Goal: Transaction & Acquisition: Purchase product/service

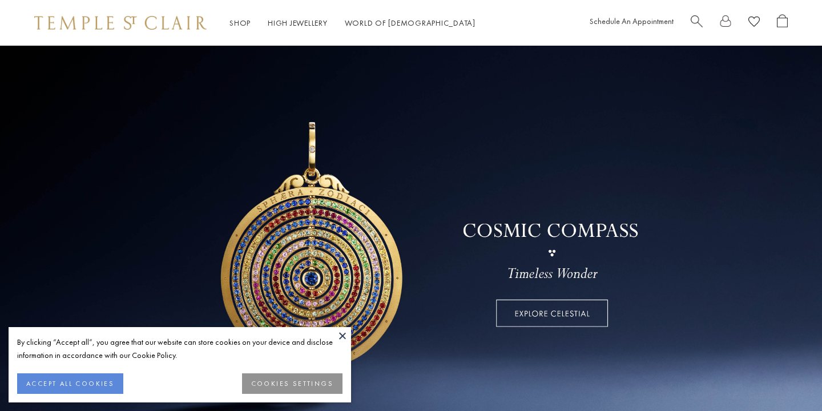
click at [341, 333] on button at bounding box center [342, 335] width 17 height 17
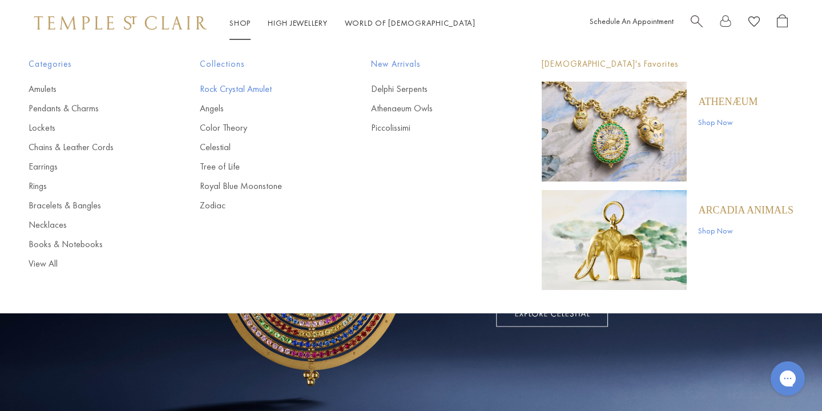
click at [231, 87] on link "Rock Crystal Amulet" at bounding box center [263, 89] width 126 height 13
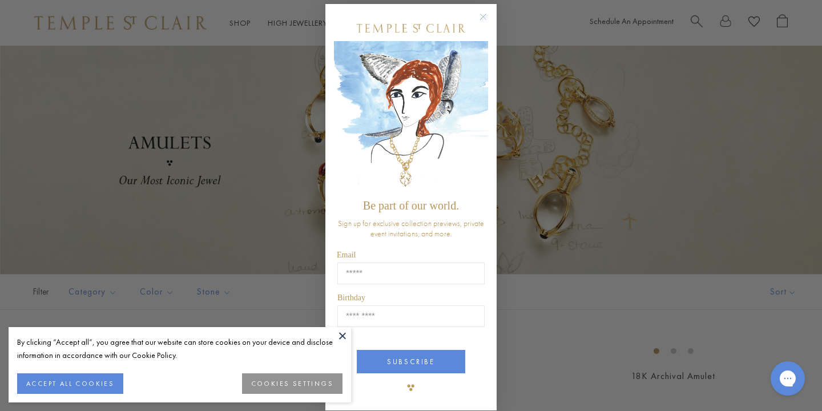
scroll to position [6, 0]
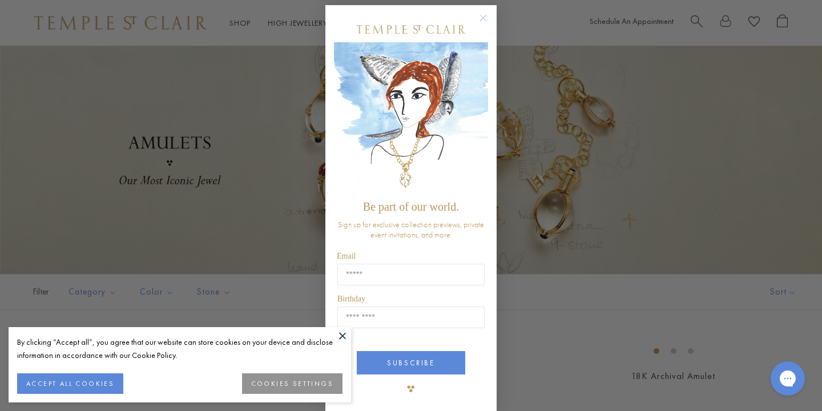
click at [342, 333] on button at bounding box center [342, 335] width 17 height 17
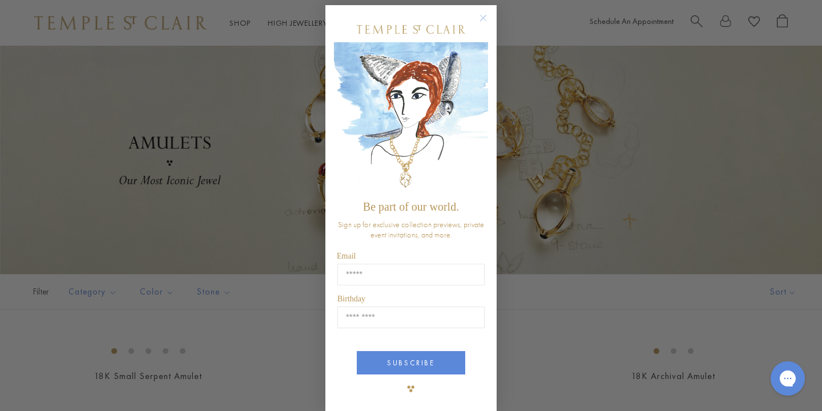
click at [482, 13] on circle "Close dialog" at bounding box center [483, 18] width 14 height 14
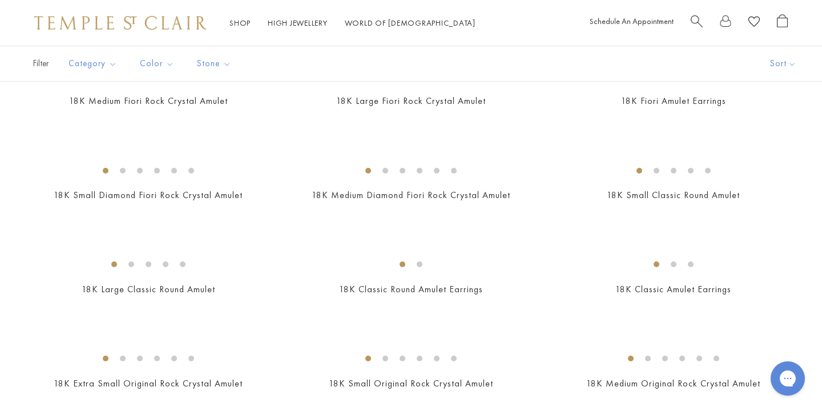
scroll to position [556, 0]
click at [0, 0] on img at bounding box center [0, 0] width 0 height 0
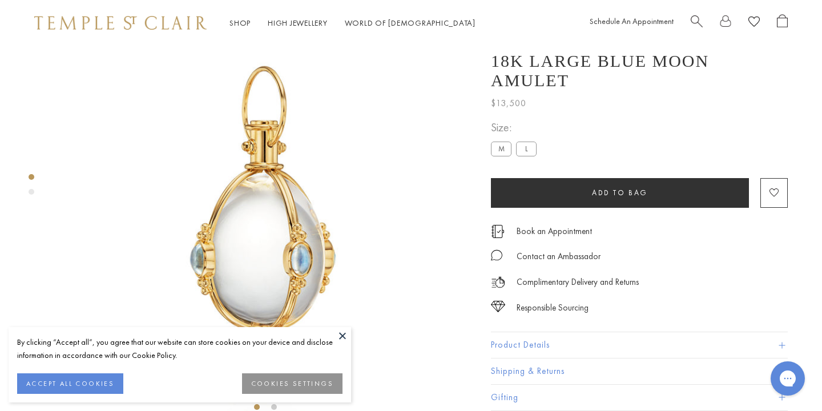
click at [341, 338] on button at bounding box center [342, 335] width 17 height 17
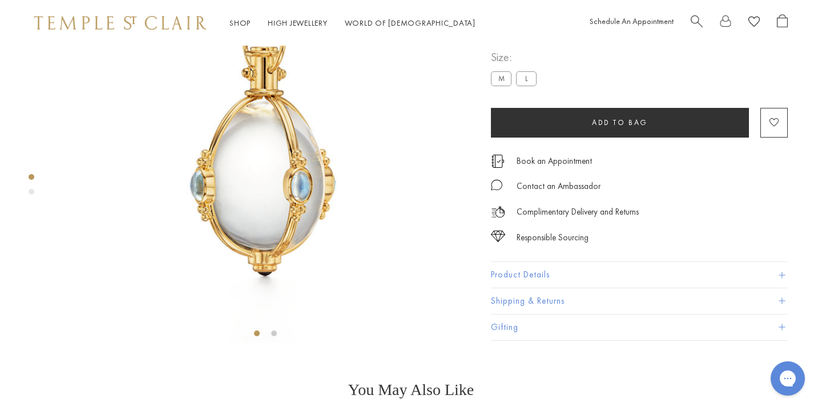
scroll to position [120, 0]
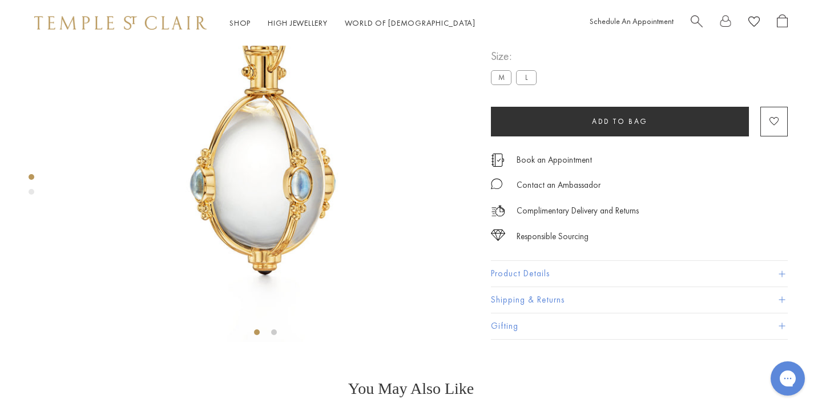
click at [777, 286] on button "Product Details" at bounding box center [639, 274] width 297 height 26
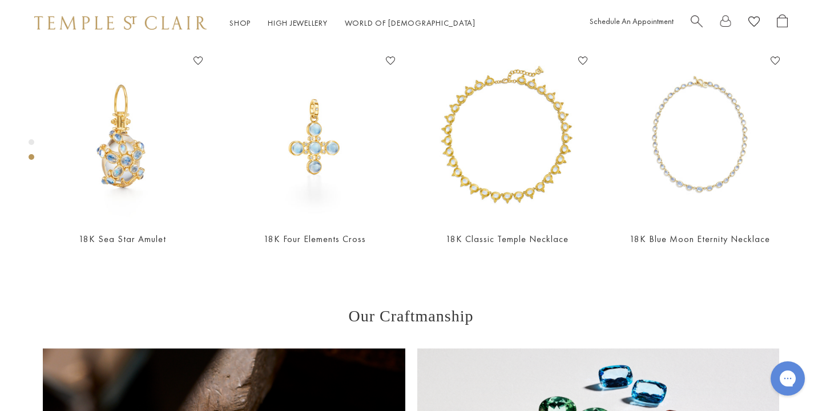
scroll to position [699, 0]
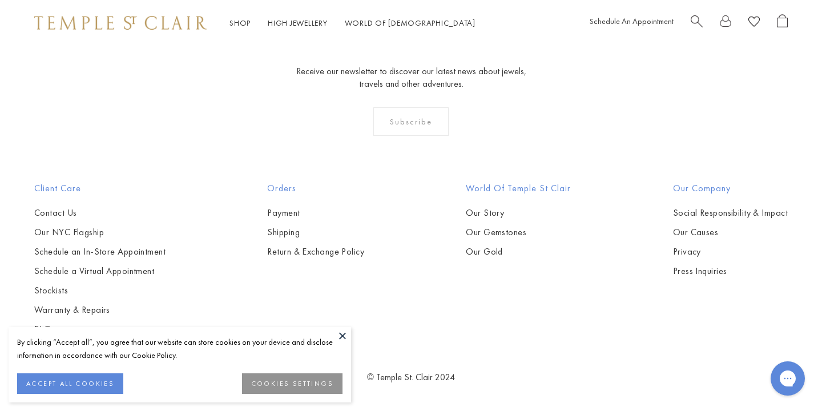
scroll to position [3437, 0]
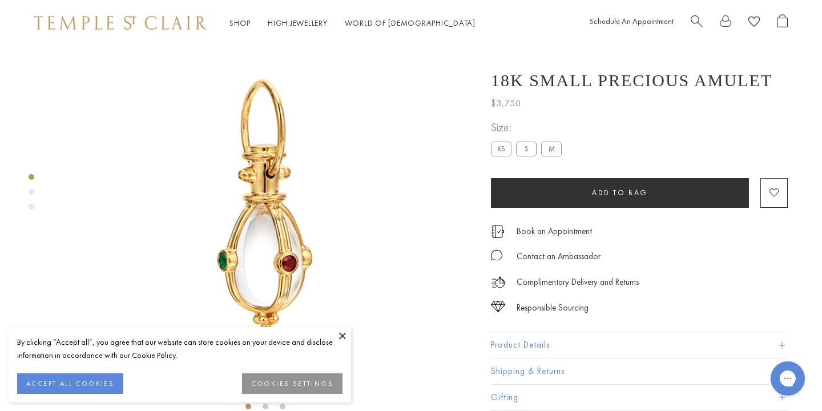
click at [550, 149] on label "M" at bounding box center [551, 149] width 21 height 14
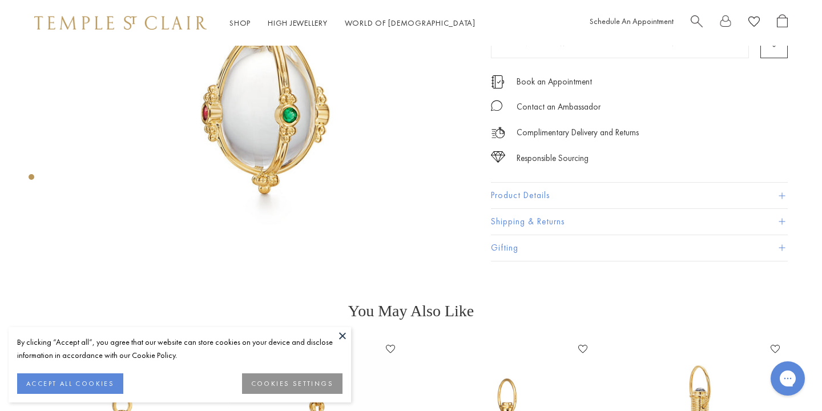
scroll to position [219, 0]
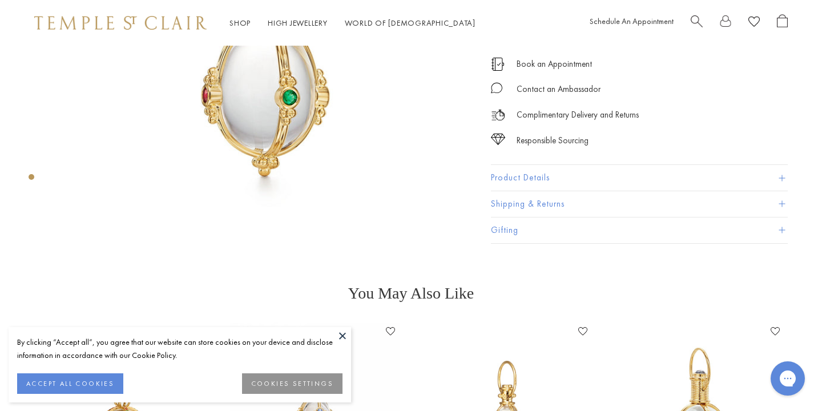
click at [785, 177] on button "Product Details" at bounding box center [639, 178] width 297 height 26
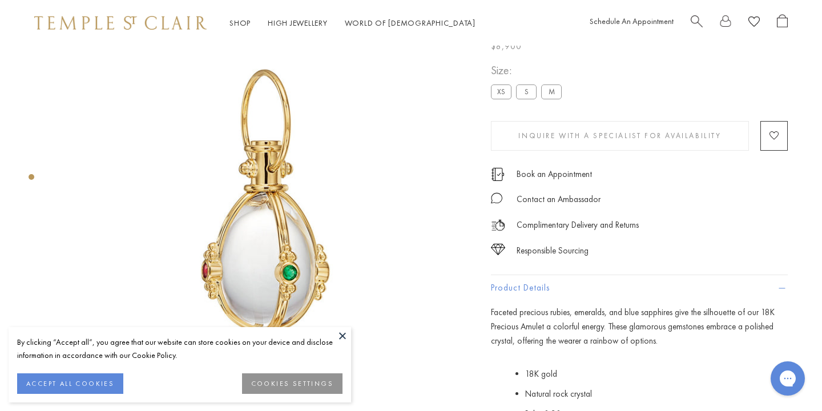
scroll to position [55, 0]
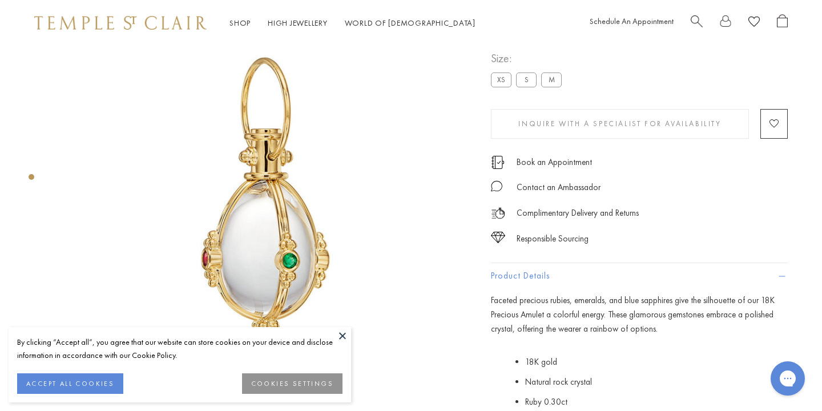
click at [341, 334] on button at bounding box center [342, 335] width 17 height 17
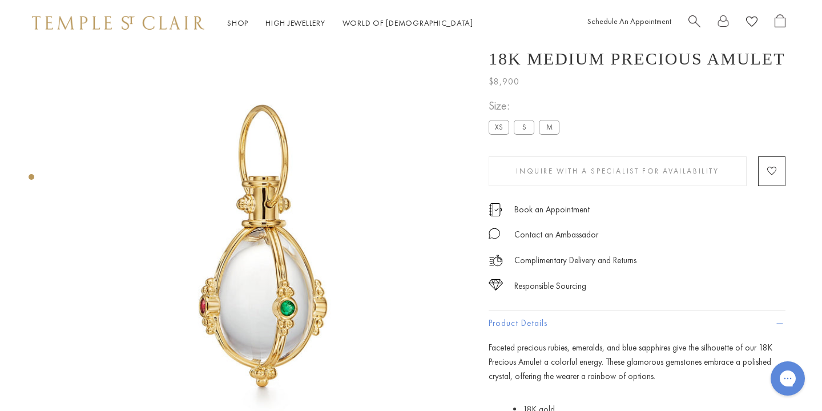
scroll to position [0, 2]
